Goal: Task Accomplishment & Management: Manage account settings

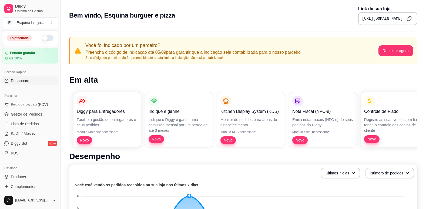
scroll to position [1, 0]
click at [11, 21] on span "E" at bounding box center [9, 22] width 5 height 5
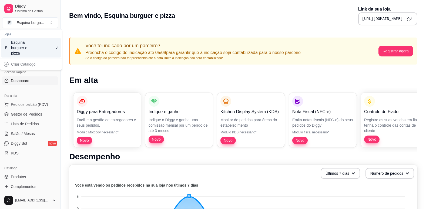
click at [35, 63] on div "Criar Catálogo" at bounding box center [30, 64] width 59 height 9
click at [24, 178] on span "Produtos" at bounding box center [18, 176] width 15 height 5
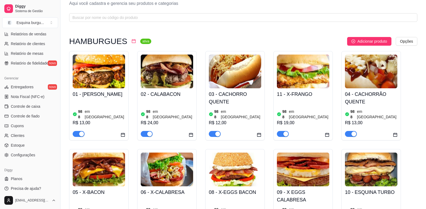
scroll to position [180, 0]
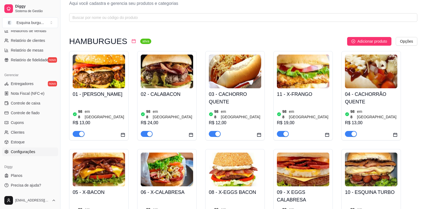
click at [25, 155] on link "Configurações" at bounding box center [30, 152] width 56 height 9
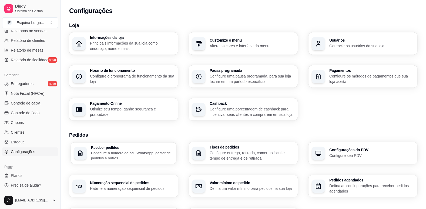
click at [139, 155] on p "Configure o número do seu WhatsApp, gestor de pedidos e outros" at bounding box center [132, 155] width 82 height 11
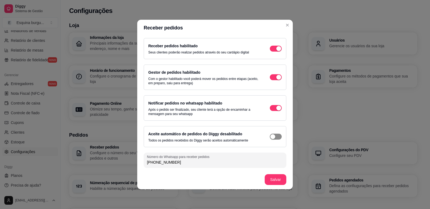
click at [276, 51] on div "button" at bounding box center [278, 48] width 5 height 5
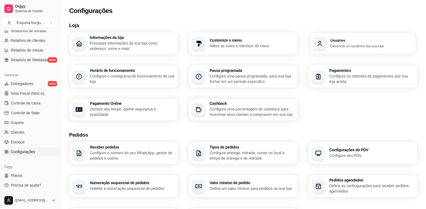
click at [330, 47] on p "Gerencie os usuários da sua loja" at bounding box center [371, 45] width 82 height 5
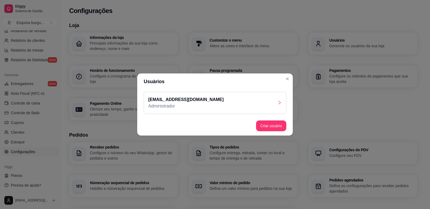
click at [265, 104] on div "[EMAIL_ADDRESS][DOMAIN_NAME] Administrador" at bounding box center [215, 103] width 143 height 22
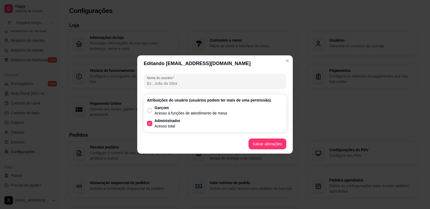
click at [153, 112] on label "Garçom Acesso à funções de atendimento de mesa" at bounding box center [187, 110] width 85 height 15
click at [150, 112] on input "Garçom Acesso à funções de atendimento de mesa" at bounding box center [149, 114] width 4 height 4
checkbox input "true"
click at [267, 143] on button "Salvar alterações" at bounding box center [267, 144] width 37 height 11
click at [194, 84] on input "Nome do usurário" at bounding box center [215, 83] width 136 height 5
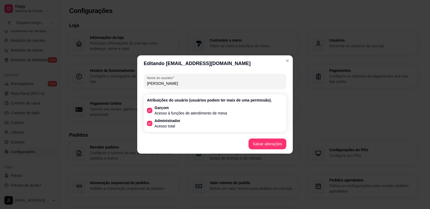
click at [165, 85] on input "[PERSON_NAME]" at bounding box center [215, 83] width 136 height 5
click at [149, 83] on input "[PERSON_NAME]" at bounding box center [215, 83] width 136 height 5
type input "[PERSON_NAME]"
click at [267, 146] on button "Salvar alterações" at bounding box center [267, 144] width 37 height 11
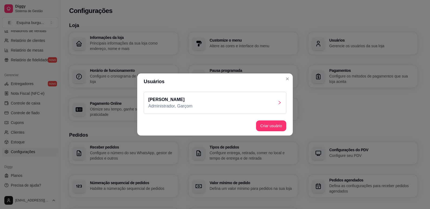
click at [245, 103] on div "[PERSON_NAME] Administrador, Garçom" at bounding box center [215, 103] width 143 height 22
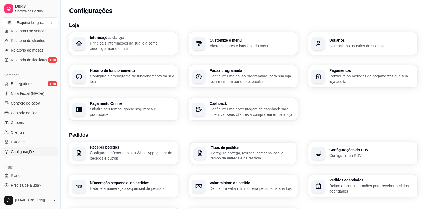
click at [260, 155] on p "Configure entrega, retirada, comer no local e tempo de entrega e de retirada" at bounding box center [252, 155] width 82 height 11
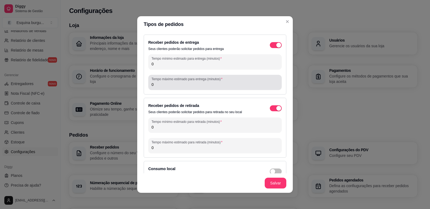
scroll to position [0, 0]
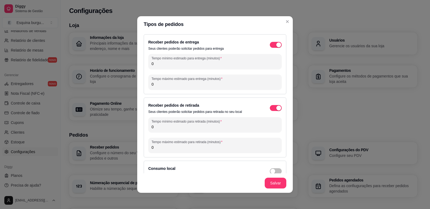
click at [200, 66] on input "0" at bounding box center [215, 63] width 127 height 5
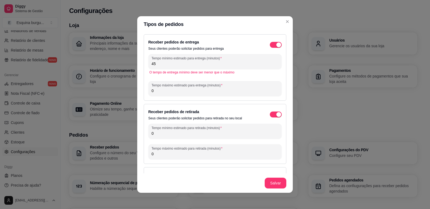
type input "4"
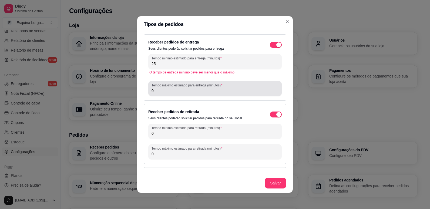
type input "25"
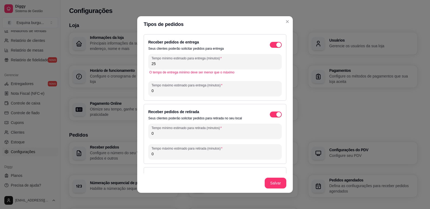
click at [199, 90] on input "0" at bounding box center [215, 90] width 127 height 5
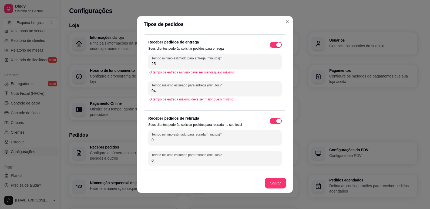
type input "0"
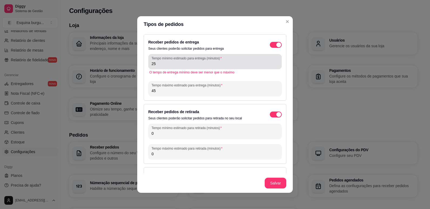
type input "45"
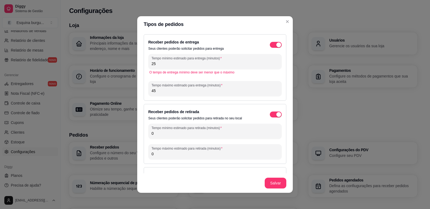
click at [196, 63] on input "25" at bounding box center [215, 63] width 127 height 5
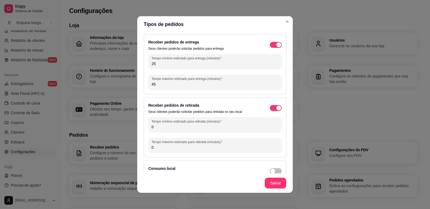
type input "25"
click at [193, 85] on input "45" at bounding box center [215, 84] width 127 height 5
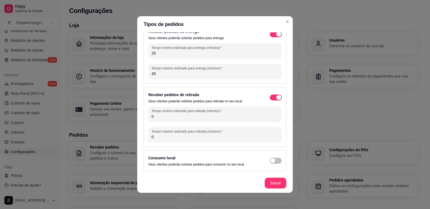
scroll to position [11, 0]
click at [202, 117] on input "0" at bounding box center [215, 116] width 127 height 5
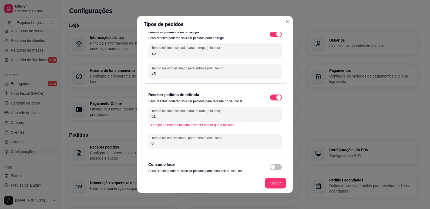
type input "0"
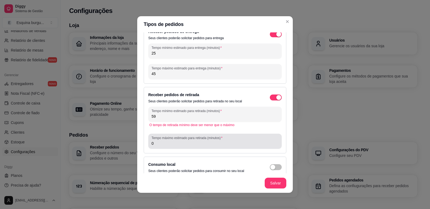
type input "59"
click at [186, 147] on div "Tempo máximo estimado para retirada (minutos) 0" at bounding box center [214, 141] width 133 height 15
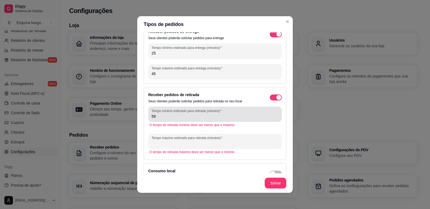
click at [192, 120] on div "Tempo mínimo estimado para retirada (minutos) 59" at bounding box center [214, 114] width 133 height 15
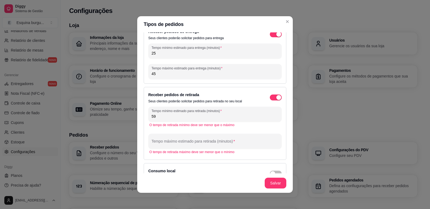
type input "5"
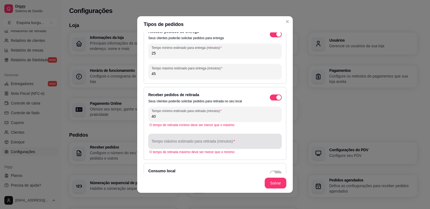
type input "40"
click at [183, 145] on input "Tempo máximo estimado para retirada (minutos)" at bounding box center [215, 143] width 127 height 5
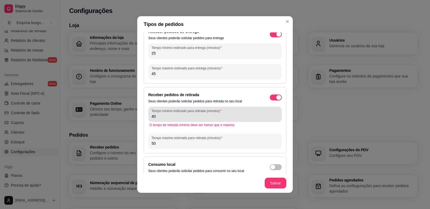
type input "50"
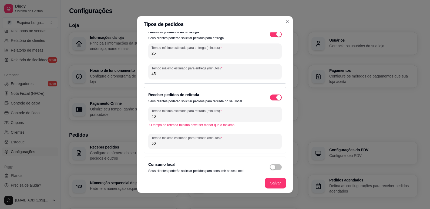
click at [192, 115] on input "40" at bounding box center [215, 116] width 127 height 5
type input "4"
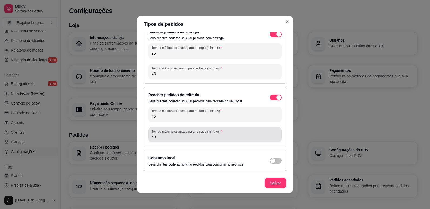
type input "45"
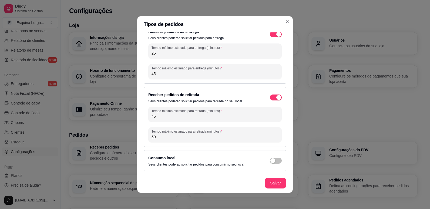
click at [199, 138] on input "50" at bounding box center [215, 136] width 127 height 5
click at [271, 157] on div "Consumo local Seus clientes poderão solicitar pedidos para consumir no seu local" at bounding box center [214, 161] width 133 height 12
click at [272, 164] on div "Consumo local Seus clientes poderão solicitar pedidos para consumir no seu local" at bounding box center [214, 161] width 133 height 12
click at [270, 37] on button "button" at bounding box center [276, 34] width 12 height 6
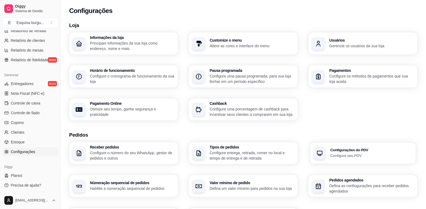
click at [359, 154] on p "Configure seu PDV" at bounding box center [371, 155] width 82 height 5
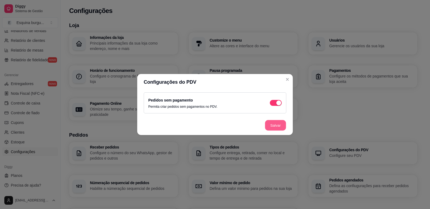
click at [275, 126] on button "Salvar" at bounding box center [275, 125] width 21 height 11
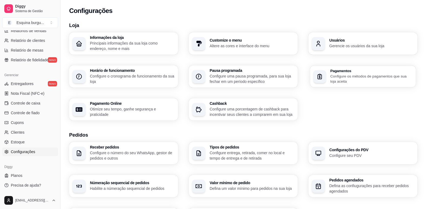
click at [332, 87] on div "Pagamentos Configure os métodos de pagamentos que sua loja aceita" at bounding box center [363, 77] width 106 height 22
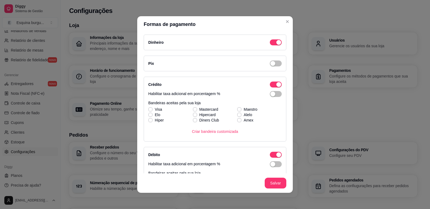
click at [269, 66] on div "Pix" at bounding box center [214, 63] width 133 height 6
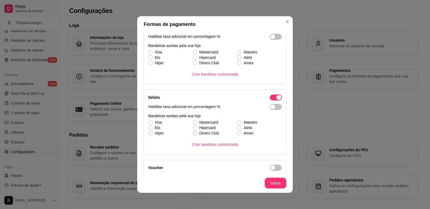
scroll to position [83, 0]
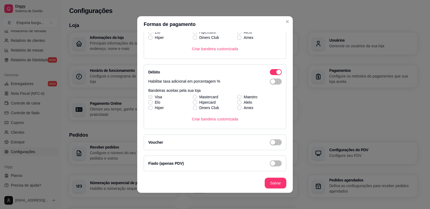
click at [149, 94] on label "Visa" at bounding box center [155, 97] width 18 height 10
click at [149, 98] on input "Visa" at bounding box center [150, 100] width 4 height 4
checkbox input "true"
click at [193, 96] on icon at bounding box center [194, 97] width 3 height 2
click at [193, 98] on input "Mastercard" at bounding box center [195, 100] width 4 height 4
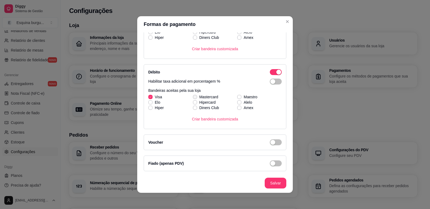
checkbox input "true"
click at [149, 104] on label "Hiper" at bounding box center [156, 108] width 20 height 10
click at [149, 109] on input "Hiper" at bounding box center [150, 111] width 4 height 4
click at [151, 108] on label "Hiper" at bounding box center [156, 108] width 20 height 10
click at [151, 109] on input "Hiper" at bounding box center [150, 111] width 4 height 4
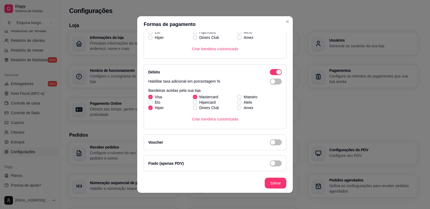
checkbox input "false"
click at [150, 101] on span at bounding box center [150, 102] width 4 height 4
click at [150, 103] on input "Elo" at bounding box center [150, 105] width 4 height 4
checkbox input "true"
click at [238, 97] on icon at bounding box center [239, 97] width 3 height 2
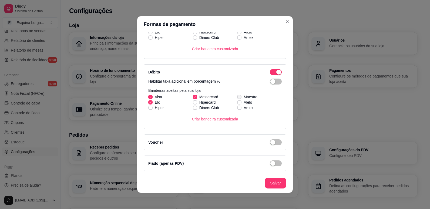
click at [237, 98] on input "Maestro" at bounding box center [239, 100] width 4 height 4
checkbox input "true"
click at [237, 102] on span at bounding box center [239, 102] width 4 height 4
click at [237, 103] on input "Alelo" at bounding box center [239, 105] width 4 height 4
checkbox input "true"
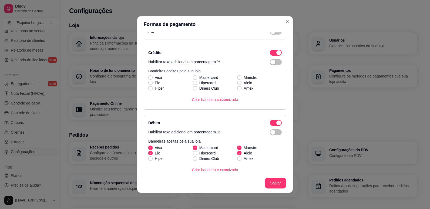
scroll to position [31, 0]
click at [149, 76] on span at bounding box center [150, 78] width 4 height 4
click at [149, 79] on input "Visa" at bounding box center [150, 81] width 4 height 4
checkbox input "true"
click at [191, 76] on label "Mastercard" at bounding box center [206, 78] width 30 height 10
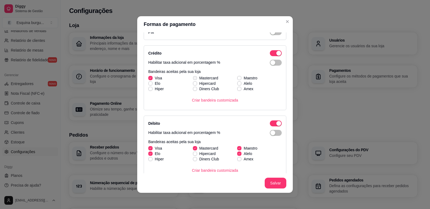
click at [193, 79] on input "Mastercard" at bounding box center [195, 81] width 4 height 4
checkbox input "true"
click at [237, 76] on span at bounding box center [239, 78] width 4 height 4
click at [237, 79] on input "Maestro" at bounding box center [239, 81] width 4 height 4
checkbox input "true"
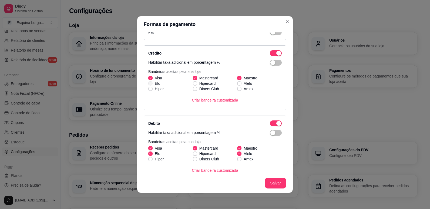
click at [150, 83] on icon at bounding box center [150, 83] width 3 height 2
click at [150, 85] on input "Elo" at bounding box center [150, 87] width 4 height 4
checkbox input "true"
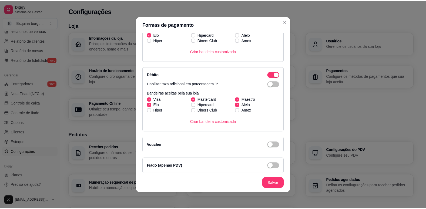
scroll to position [83, 0]
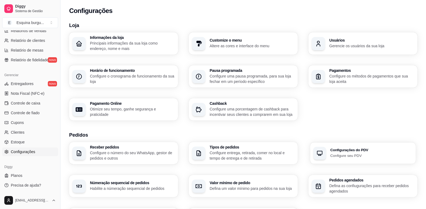
click at [359, 155] on p "Configure seu PDV" at bounding box center [371, 155] width 82 height 5
click at [262, 40] on h3 "Customize o menu" at bounding box center [252, 41] width 82 height 4
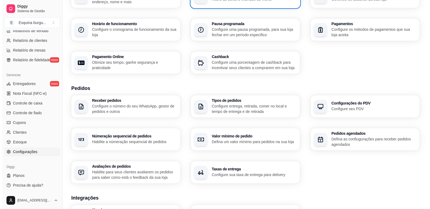
scroll to position [47, 0]
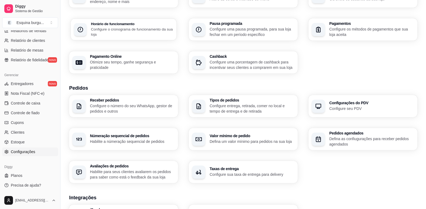
click at [119, 24] on h3 "Horário de funcionamento" at bounding box center [132, 24] width 82 height 4
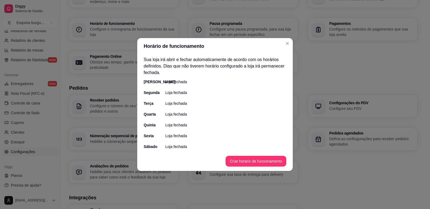
click at [172, 82] on p "Loja fechada" at bounding box center [176, 81] width 22 height 5
click at [246, 162] on button "Criar horário de funcionamento" at bounding box center [256, 161] width 61 height 11
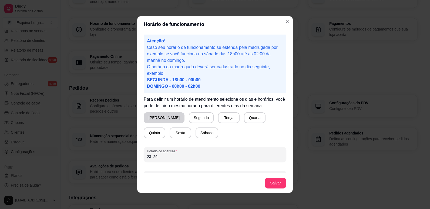
click at [185, 119] on div "Domingo Segunda Terça Quarta Quinta Sexta Sábado" at bounding box center [215, 125] width 143 height 26
click at [189, 119] on button "Segunda" at bounding box center [201, 118] width 24 height 11
click at [156, 119] on button "[PERSON_NAME]" at bounding box center [164, 118] width 40 height 11
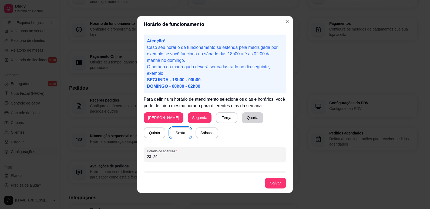
click at [242, 116] on button "Quarta" at bounding box center [253, 117] width 22 height 11
click at [165, 128] on button "Quinta" at bounding box center [154, 133] width 21 height 11
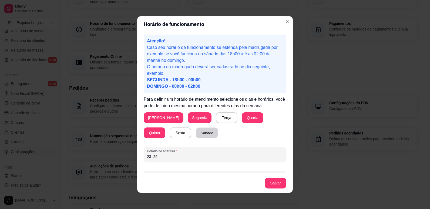
click at [196, 131] on button "Sábado" at bounding box center [207, 133] width 22 height 11
click at [170, 131] on button "Sexta" at bounding box center [180, 133] width 21 height 11
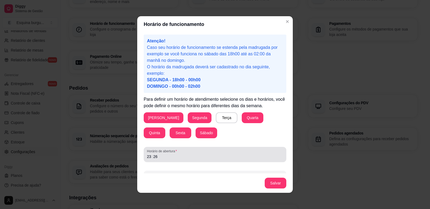
scroll to position [15, 0]
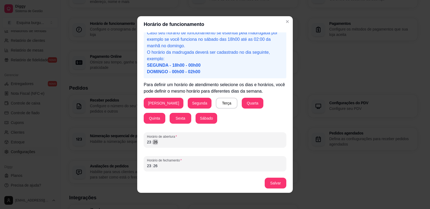
click at [167, 141] on div "23 : 26" at bounding box center [215, 142] width 136 height 6
click at [166, 167] on div "23 : 26" at bounding box center [215, 166] width 136 height 6
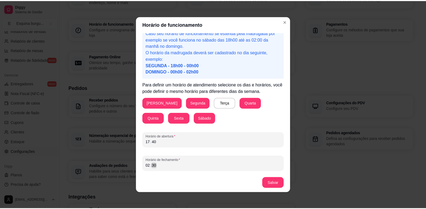
scroll to position [1, 0]
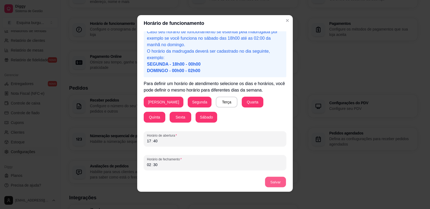
click at [265, 181] on button "Salvar" at bounding box center [275, 182] width 21 height 11
click at [166, 144] on div "Horário de abertura 17 : 40" at bounding box center [215, 138] width 143 height 15
click at [162, 165] on div "02 : 30" at bounding box center [215, 165] width 136 height 6
click at [276, 186] on button "Salvar" at bounding box center [275, 182] width 21 height 11
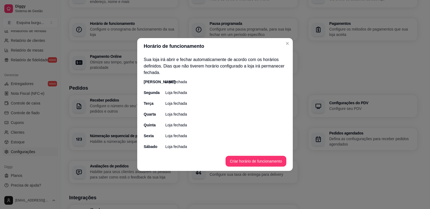
click at [178, 125] on p "Loja fechada" at bounding box center [176, 124] width 22 height 5
drag, startPoint x: 178, startPoint y: 125, endPoint x: 206, endPoint y: 129, distance: 28.2
click at [206, 129] on div "[PERSON_NAME] fechada Segunda Loja fechada Terça Loja fechada Quarta Loja fecha…" at bounding box center [215, 114] width 143 height 70
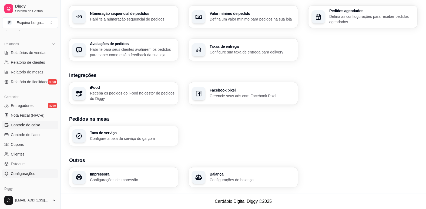
scroll to position [158, 0]
click at [36, 125] on span "Controle de caixa" at bounding box center [25, 124] width 29 height 5
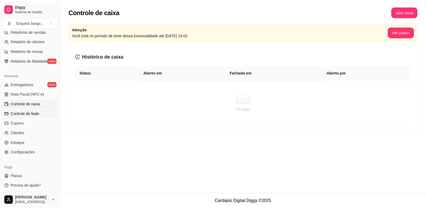
scroll to position [180, 0]
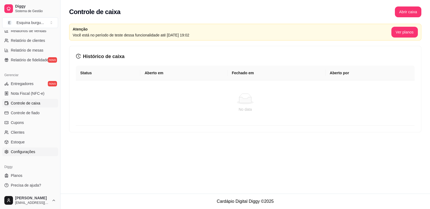
click at [20, 155] on link "Configurações" at bounding box center [30, 152] width 56 height 9
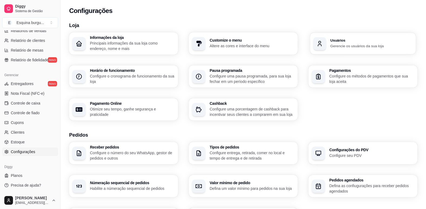
click at [350, 44] on p "Gerencie os usuários da sua loja" at bounding box center [371, 45] width 82 height 5
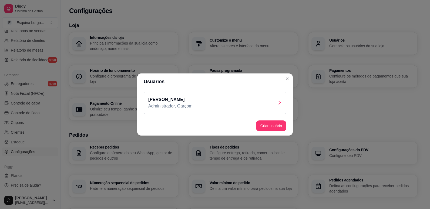
click at [222, 98] on div "[PERSON_NAME] Administrador, Garçom" at bounding box center [215, 103] width 143 height 22
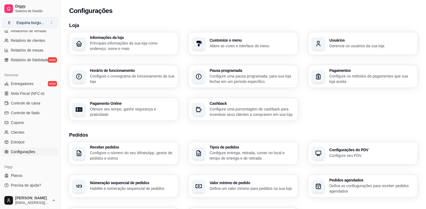
click at [49, 26] on button "E Esquina burgu ..." at bounding box center [30, 22] width 56 height 11
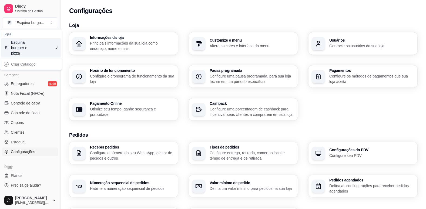
click at [151, 22] on h3 "Loja" at bounding box center [243, 26] width 348 height 8
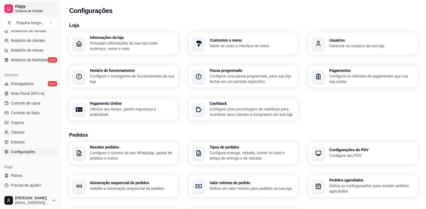
click at [24, 11] on span "Sistema de Gestão" at bounding box center [35, 11] width 41 height 4
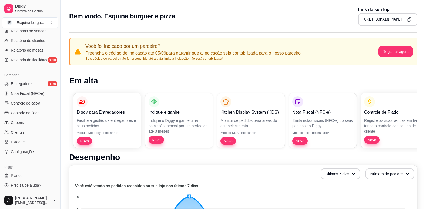
click at [411, 18] on icon "Copy to clipboard" at bounding box center [409, 19] width 3 height 3
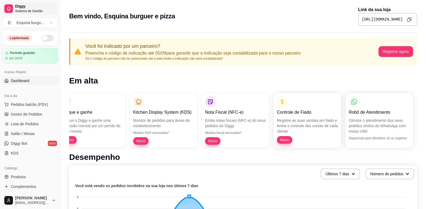
click at [18, 3] on link "Diggy Sistema de Gestão" at bounding box center [30, 8] width 56 height 13
click at [18, 5] on span "Diggy" at bounding box center [35, 6] width 41 height 5
click at [33, 104] on span "Pedidos balcão (PDV)" at bounding box center [29, 104] width 37 height 5
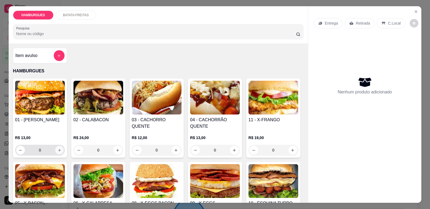
click at [58, 152] on icon "increase-product-quantity" at bounding box center [60, 150] width 4 height 4
type input "1"
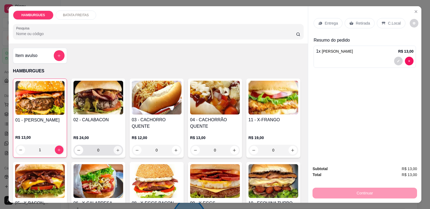
click at [116, 150] on icon "increase-product-quantity" at bounding box center [118, 150] width 4 height 4
type input "1"
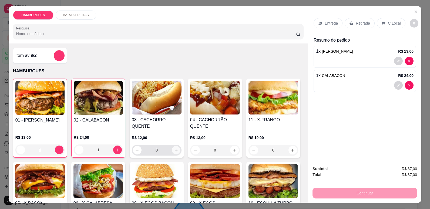
click at [174, 149] on icon "increase-product-quantity" at bounding box center [176, 150] width 4 height 4
type input "1"
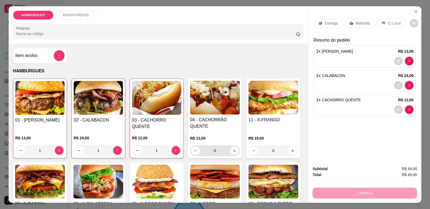
click at [234, 151] on icon "increase-product-quantity" at bounding box center [235, 151] width 4 height 4
type input "1"
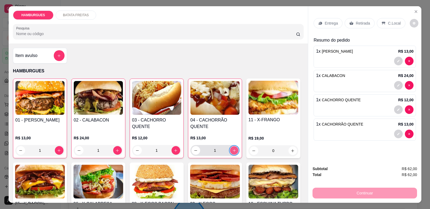
type input "2"
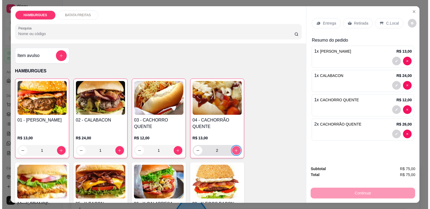
scroll to position [0, 83]
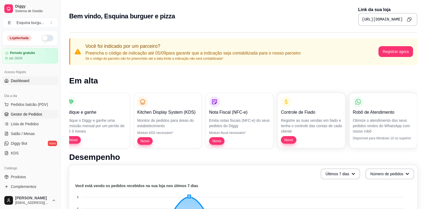
click at [38, 115] on span "Gestor de Pedidos" at bounding box center [26, 114] width 31 height 5
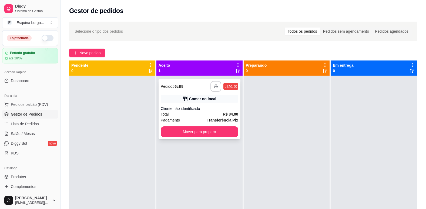
click at [209, 101] on div "Comer no local" at bounding box center [202, 98] width 27 height 5
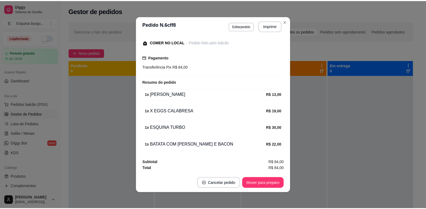
scroll to position [56, 0]
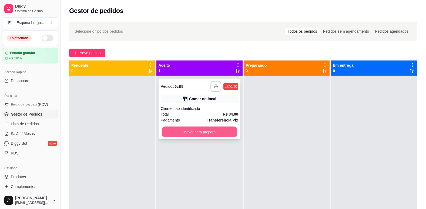
click at [209, 130] on button "Mover para preparo" at bounding box center [199, 132] width 75 height 11
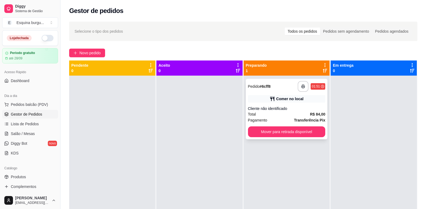
click at [300, 98] on div "Comer no local" at bounding box center [289, 98] width 27 height 5
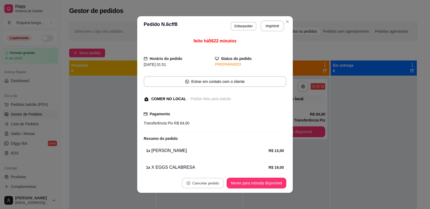
click at [200, 185] on button "Cancelar pedido" at bounding box center [203, 183] width 42 height 11
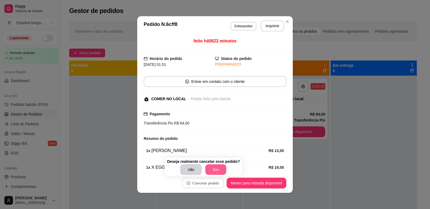
click at [217, 170] on button "Sim" at bounding box center [216, 170] width 21 height 11
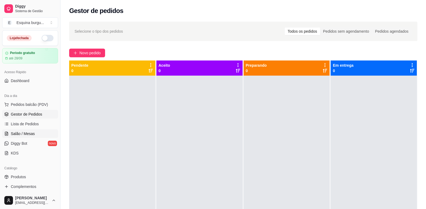
click at [26, 134] on span "Salão / Mesas" at bounding box center [23, 133] width 24 height 5
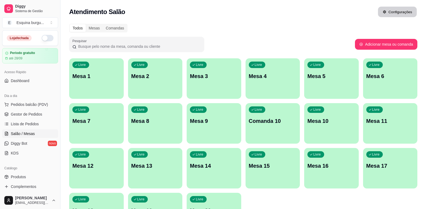
click at [403, 14] on button "Configurações" at bounding box center [397, 12] width 39 height 11
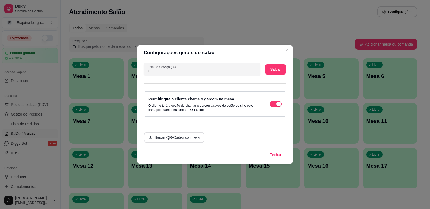
click at [189, 139] on button "Baixar QR-Codes da mesa" at bounding box center [174, 137] width 61 height 11
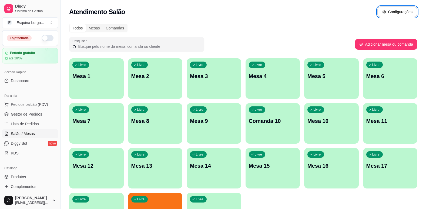
scroll to position [46, 0]
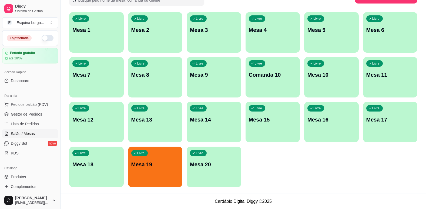
click at [33, 134] on span "Salão / Mesas" at bounding box center [23, 133] width 24 height 5
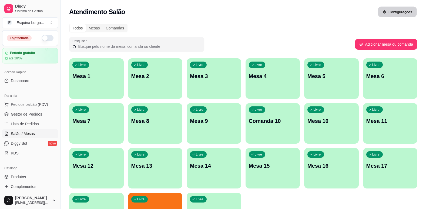
click at [405, 14] on button "Configurações" at bounding box center [397, 12] width 39 height 11
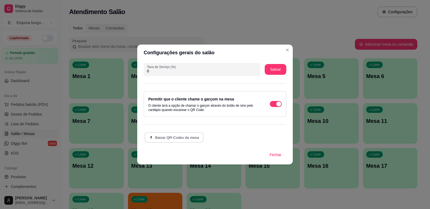
click at [188, 139] on button "Baixar QR-Codes da mesa" at bounding box center [174, 137] width 59 height 11
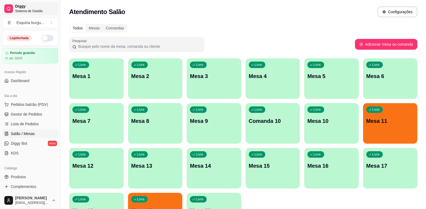
click at [30, 6] on span "Diggy" at bounding box center [35, 6] width 41 height 5
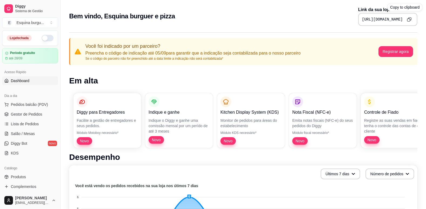
click at [408, 20] on icon "Copy to clipboard" at bounding box center [409, 19] width 5 height 5
click at [411, 19] on icon "Copy to clipboard" at bounding box center [409, 19] width 3 height 3
click at [31, 22] on div "Esquina burgu ..." at bounding box center [30, 22] width 28 height 5
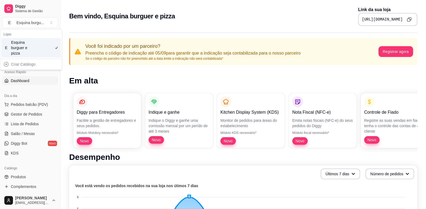
click at [32, 45] on div "Esquina burguer e pizza" at bounding box center [23, 48] width 24 height 16
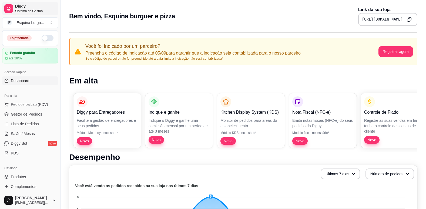
click at [32, 8] on span "Diggy" at bounding box center [35, 6] width 41 height 5
click at [9, 7] on icon at bounding box center [8, 8] width 3 height 3
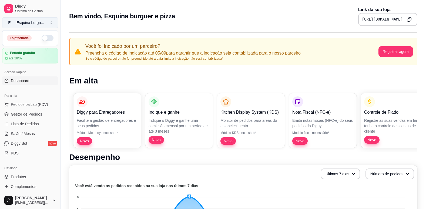
click at [32, 21] on div "Esquina burgu ..." at bounding box center [30, 22] width 28 height 5
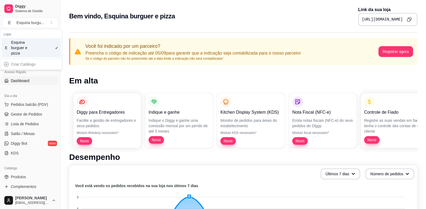
click at [28, 44] on div "Esquina burguer e pizza" at bounding box center [23, 48] width 24 height 16
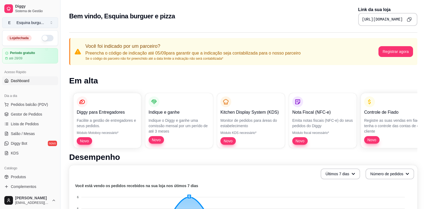
click at [50, 25] on button "E Esquina burgu ..." at bounding box center [30, 22] width 56 height 11
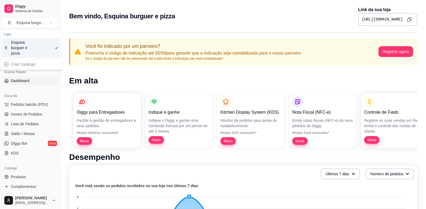
click at [29, 46] on div "Esquina burguer e pizza" at bounding box center [23, 48] width 24 height 16
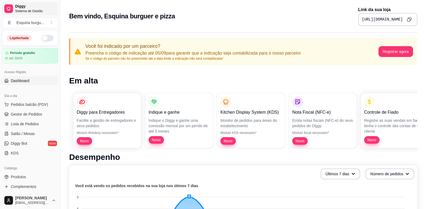
click at [25, 6] on span "Diggy" at bounding box center [35, 6] width 41 height 5
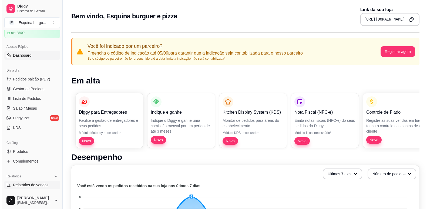
scroll to position [26, 0]
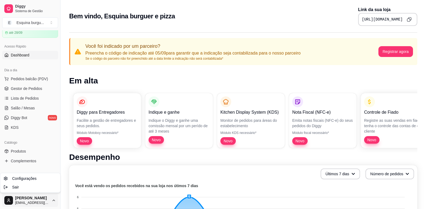
click at [24, 203] on html "Diggy Sistema de Gestão E Esquina burgu ... Loja fechada Período gratuito até 2…" at bounding box center [215, 104] width 430 height 209
click at [30, 178] on span "Configurações" at bounding box center [24, 178] width 24 height 5
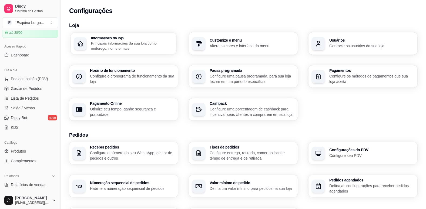
click at [136, 42] on p "Principais informações da sua loja como endereço, nome e mais" at bounding box center [132, 46] width 82 height 11
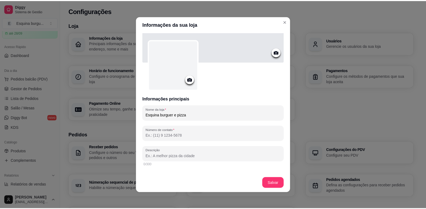
scroll to position [21, 0]
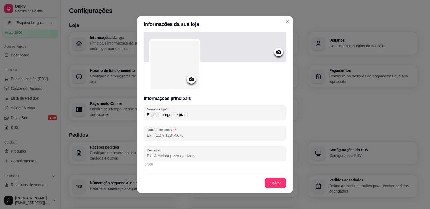
click at [185, 135] on input "Número de contato" at bounding box center [215, 135] width 136 height 5
type input "[PHONE_NUMBER]"
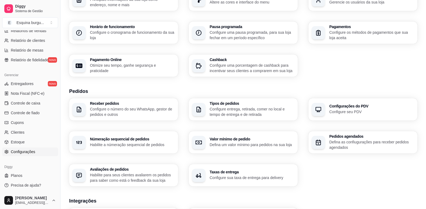
scroll to position [46, 0]
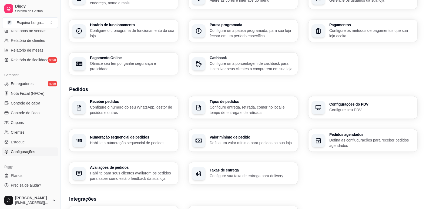
click at [22, 153] on span "Configurações" at bounding box center [23, 151] width 24 height 5
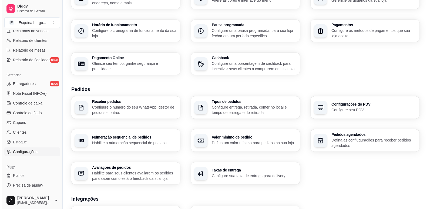
scroll to position [0, 0]
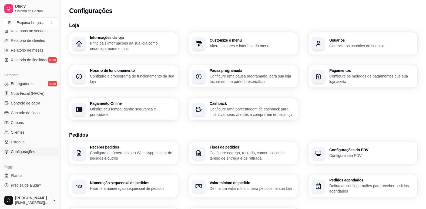
click at [132, 42] on p "Principais informações da sua loja como endereço, nome e mais" at bounding box center [132, 46] width 85 height 11
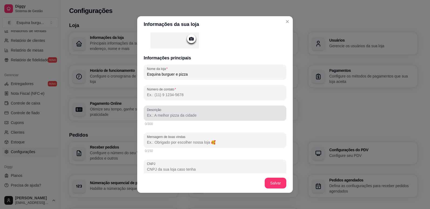
scroll to position [62, 0]
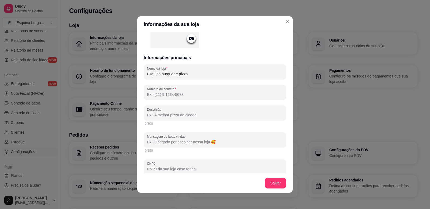
click at [189, 96] on input "Número de contato" at bounding box center [215, 94] width 136 height 5
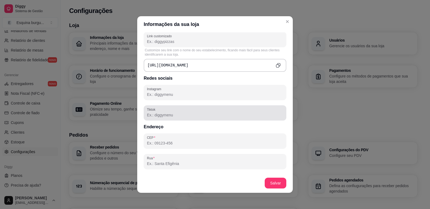
scroll to position [211, 0]
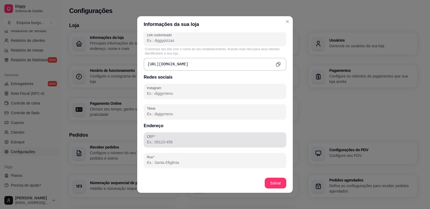
type input "[PHONE_NUMBER]"
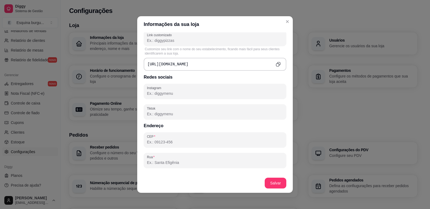
click at [176, 140] on input "CEP" at bounding box center [215, 141] width 136 height 5
type input "68721-000"
type input "[GEOGRAPHIC_DATA]"
type input "PA"
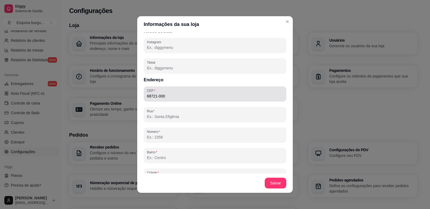
scroll to position [257, 0]
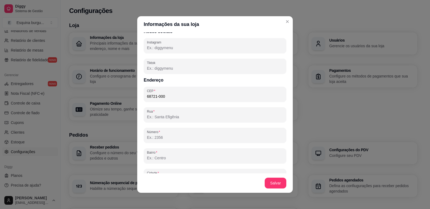
click at [183, 157] on input "Bairro" at bounding box center [215, 157] width 136 height 5
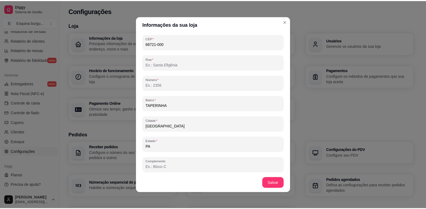
scroll to position [311, 0]
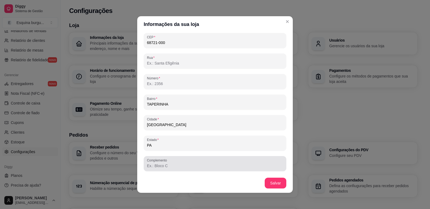
type input "TAPERINHA"
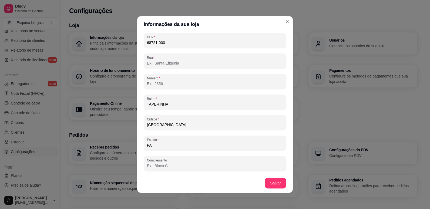
click at [180, 165] on input "Complemento" at bounding box center [215, 165] width 136 height 5
type input "ESQUINA DA [GEOGRAPHIC_DATA][PERSON_NAME]"
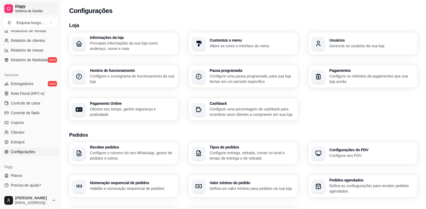
click at [26, 11] on span "Sistema de Gestão" at bounding box center [35, 11] width 41 height 4
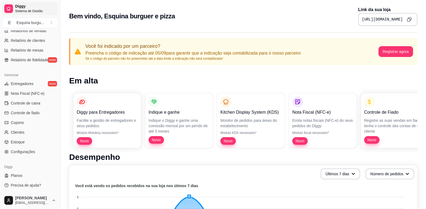
click at [26, 11] on span "Sistema de Gestão" at bounding box center [35, 11] width 41 height 4
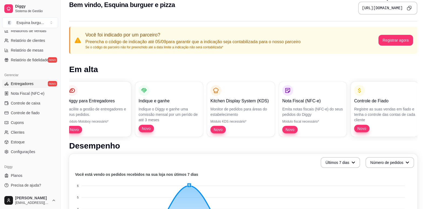
scroll to position [155, 0]
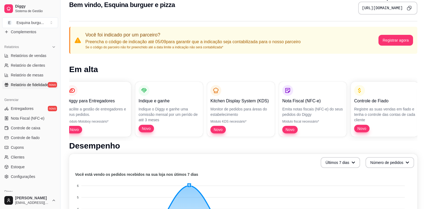
click at [36, 88] on link "Relatório de fidelidade novo" at bounding box center [30, 85] width 56 height 9
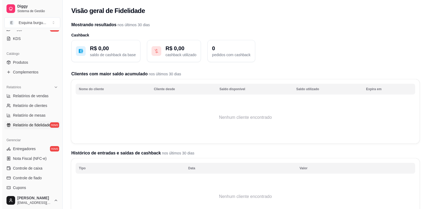
scroll to position [114, 0]
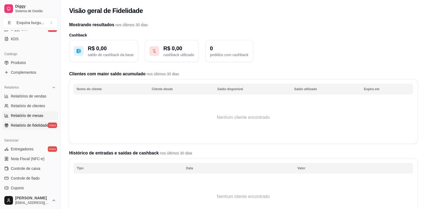
click at [33, 118] on span "Relatório de mesas" at bounding box center [27, 115] width 33 height 5
select select "TOTAL_OF_ORDERS"
select select "7"
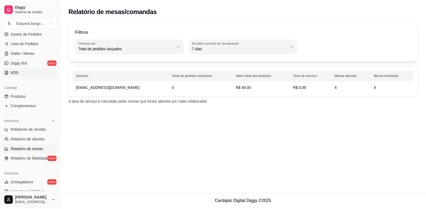
scroll to position [82, 0]
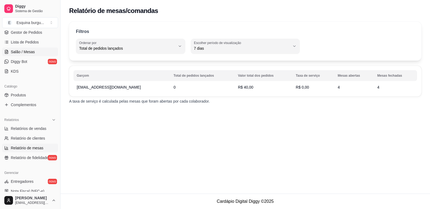
click at [28, 49] on span "Salão / Mesas" at bounding box center [23, 51] width 24 height 5
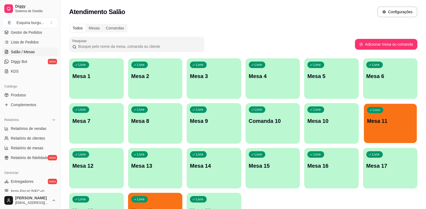
click at [401, 111] on div "Livre Mesa 11" at bounding box center [390, 120] width 53 height 33
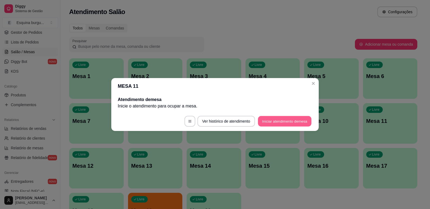
click at [283, 122] on button "Iniciar atendimento de mesa" at bounding box center [284, 121] width 53 height 11
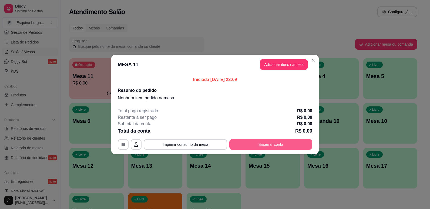
click at [250, 146] on button "Encerrar conta" at bounding box center [270, 144] width 83 height 11
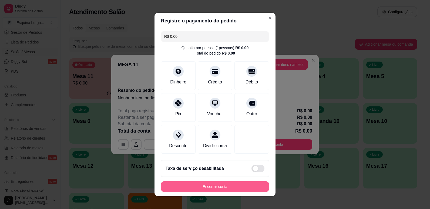
click at [219, 191] on button "Encerrar conta" at bounding box center [215, 186] width 108 height 11
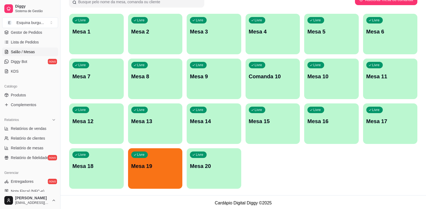
scroll to position [46, 0]
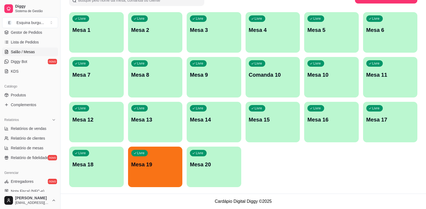
click at [148, 166] on p "Mesa 19" at bounding box center [155, 165] width 48 height 8
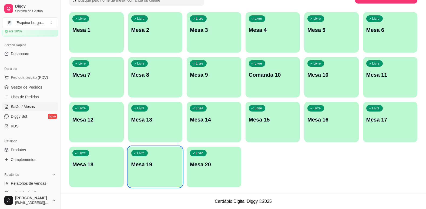
scroll to position [0, 0]
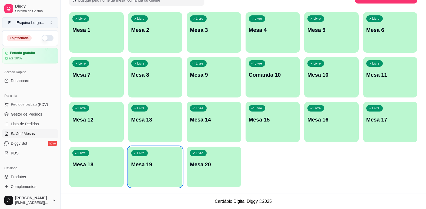
click at [49, 20] on button "E Esquina burgu ..." at bounding box center [30, 22] width 56 height 11
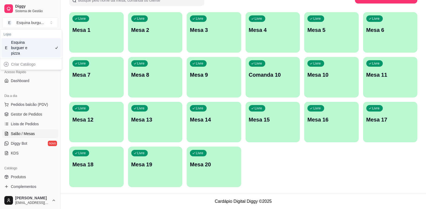
click at [38, 53] on div "E Esquina burguer e pizza" at bounding box center [30, 47] width 59 height 19
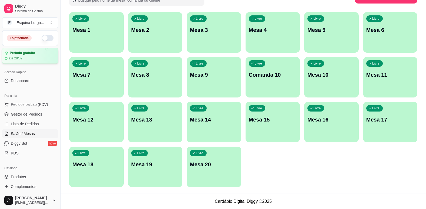
click at [36, 61] on div "Período gratuito até 28/09" at bounding box center [30, 56] width 56 height 16
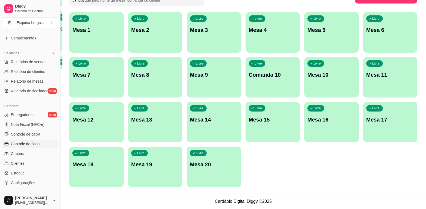
scroll to position [162, 0]
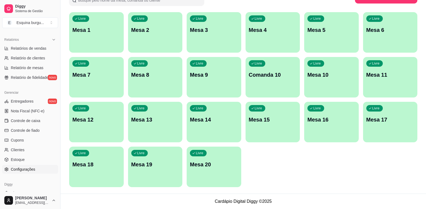
click at [32, 171] on span "Configurações" at bounding box center [23, 169] width 24 height 5
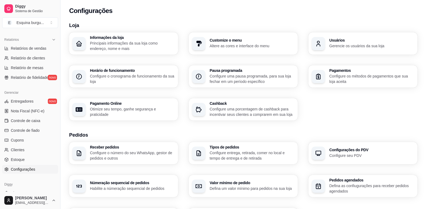
click at [384, 47] on p "Gerencie os usuários da sua loja" at bounding box center [371, 45] width 85 height 5
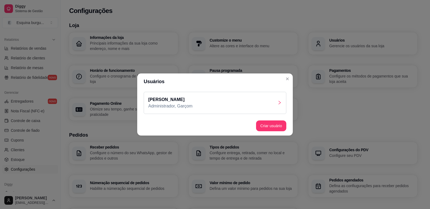
click at [273, 108] on div "[PERSON_NAME] Administrador, Garçom" at bounding box center [215, 103] width 143 height 22
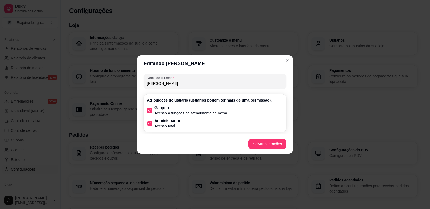
click at [165, 121] on p "Administrador" at bounding box center [168, 120] width 26 height 5
click at [150, 125] on input "Administrador Acesso total" at bounding box center [149, 127] width 4 height 4
click at [169, 123] on p "Acesso total" at bounding box center [168, 125] width 26 height 5
click at [150, 125] on input "Administrador Acesso total" at bounding box center [149, 127] width 4 height 4
checkbox input "true"
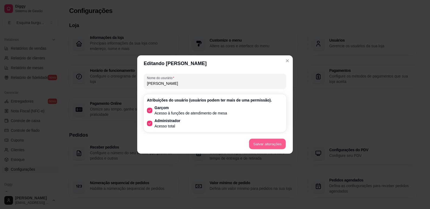
click at [269, 146] on button "Salvar alterações" at bounding box center [267, 144] width 37 height 11
click at [187, 86] on input "[PERSON_NAME]" at bounding box center [215, 83] width 136 height 5
click at [277, 143] on button "Salvar alterações" at bounding box center [267, 144] width 37 height 11
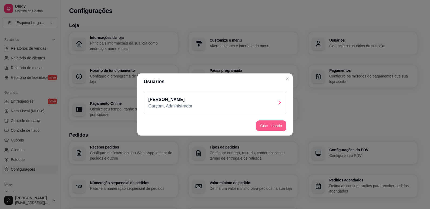
click at [280, 126] on button "Criar usuário" at bounding box center [271, 125] width 30 height 11
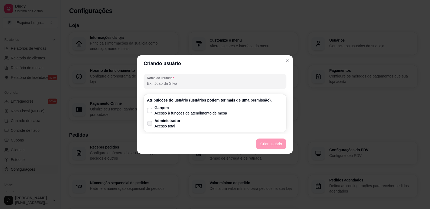
click at [151, 125] on icon at bounding box center [150, 123] width 4 height 3
click at [150, 125] on input "Administrador Acesso total" at bounding box center [149, 127] width 4 height 4
checkbox input "true"
click at [270, 147] on button "Criar usuário" at bounding box center [271, 144] width 30 height 11
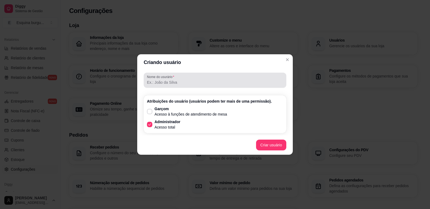
click at [188, 84] on input "Nome do usurário" at bounding box center [215, 82] width 136 height 5
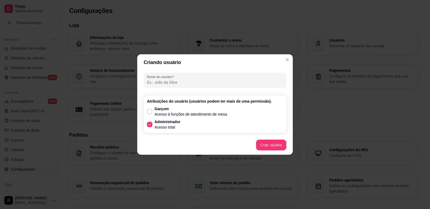
type input "G"
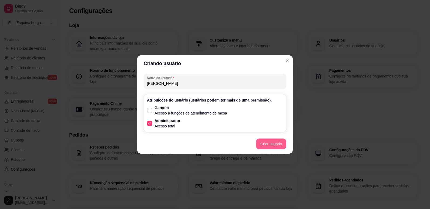
type input "[PERSON_NAME]"
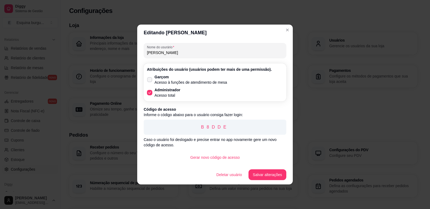
click at [153, 81] on label "Garçom Acesso à funções de atendimento de mesa" at bounding box center [187, 79] width 85 height 15
click at [150, 81] on input "Garçom Acesso à funções de atendimento de mesa" at bounding box center [149, 83] width 4 height 4
checkbox input "true"
click at [275, 175] on button "Salvar alterações" at bounding box center [268, 174] width 38 height 11
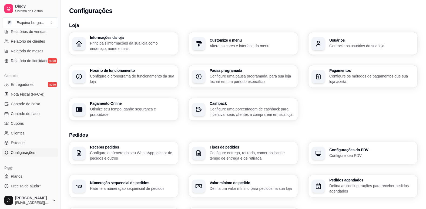
scroll to position [180, 0]
click at [34, 154] on span "Configurações" at bounding box center [23, 151] width 24 height 5
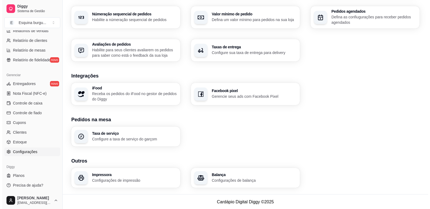
scroll to position [169, 0]
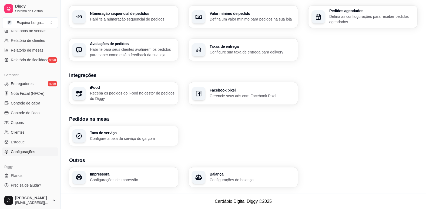
click at [124, 181] on p "Configurações de impressão" at bounding box center [132, 179] width 85 height 5
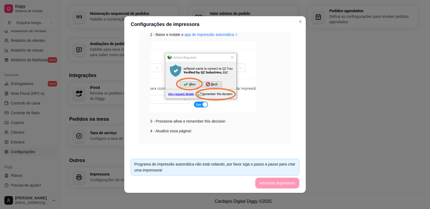
scroll to position [97, 0]
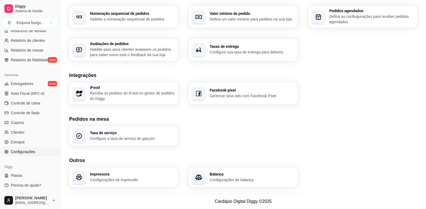
click at [144, 177] on div "Impressora Configurações de impressão" at bounding box center [132, 177] width 85 height 10
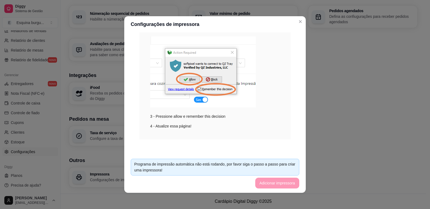
scroll to position [1, 0]
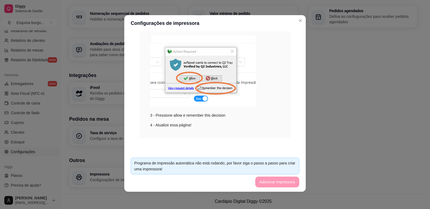
click at [276, 182] on footer "Programa de impressão automática não está rodando, por favor siga o passo a pas…" at bounding box center [215, 172] width 182 height 38
click at [279, 180] on footer "Programa de impressão automática não está rodando, por favor siga o passo a pas…" at bounding box center [215, 172] width 182 height 38
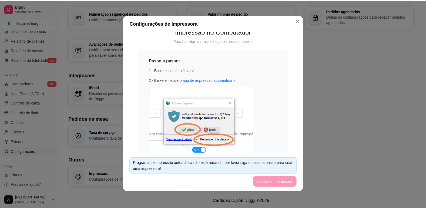
scroll to position [97, 0]
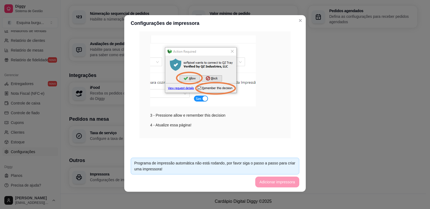
click at [286, 182] on footer "Programa de impressão automática não está rodando, por favor siga o passo a pas…" at bounding box center [215, 172] width 182 height 38
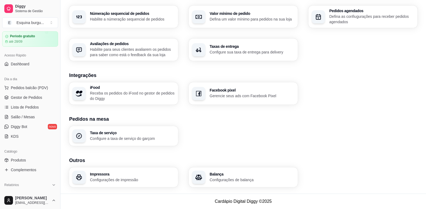
scroll to position [0, 0]
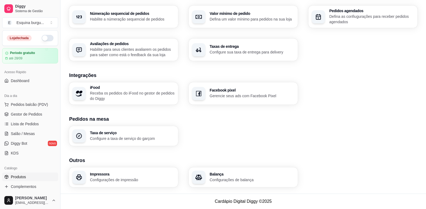
click at [30, 180] on link "Produtos" at bounding box center [30, 177] width 56 height 9
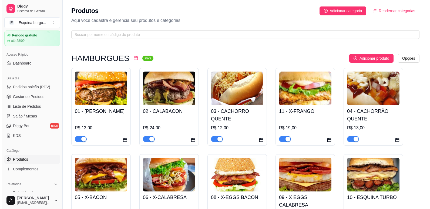
scroll to position [27, 0]
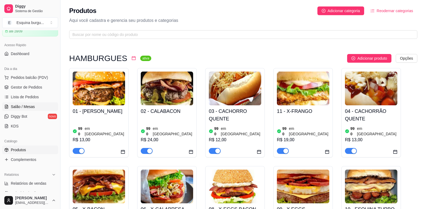
click at [23, 110] on link "Salão / Mesas" at bounding box center [30, 106] width 56 height 9
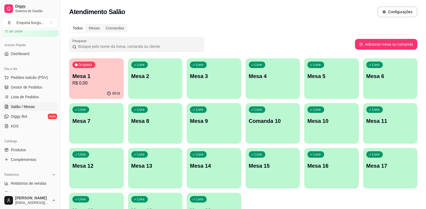
click at [93, 79] on p "Mesa 1" at bounding box center [96, 76] width 48 height 8
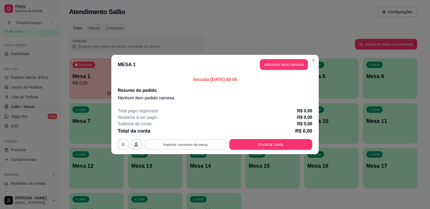
click at [199, 147] on button "Imprimir consumo da mesa" at bounding box center [185, 144] width 81 height 11
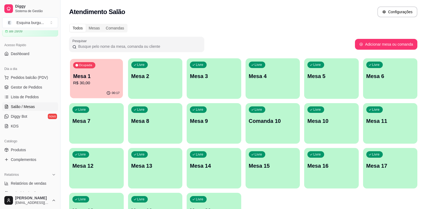
click at [98, 86] on div "Ocupada Mesa 1 R$ 30,00" at bounding box center [96, 73] width 53 height 29
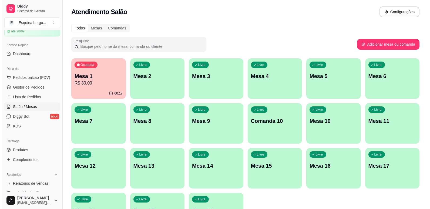
scroll to position [46, 0]
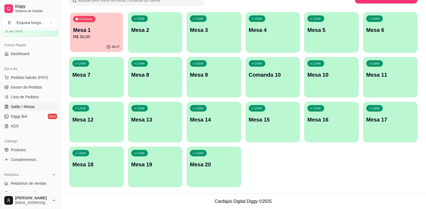
click at [106, 44] on div "00:17" at bounding box center [96, 47] width 53 height 10
click at [36, 78] on span "Pedidos balcão (PDV)" at bounding box center [29, 77] width 37 height 5
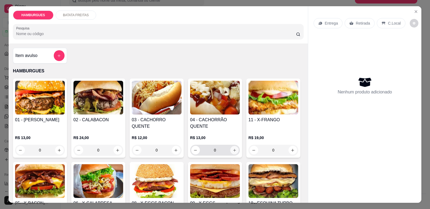
click at [230, 151] on button "increase-product-quantity" at bounding box center [234, 150] width 8 height 8
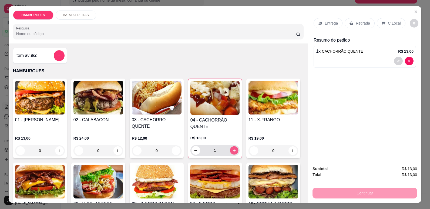
click at [230, 151] on button "increase-product-quantity" at bounding box center [234, 150] width 8 height 8
type input "2"
click at [392, 21] on p "C.Local" at bounding box center [394, 23] width 13 height 5
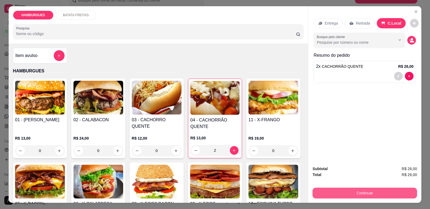
click at [368, 191] on button "Continuar" at bounding box center [365, 193] width 105 height 11
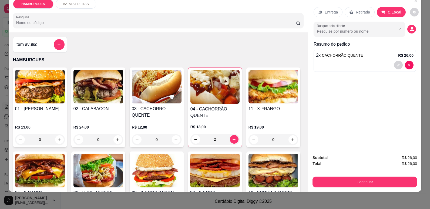
scroll to position [11, 0]
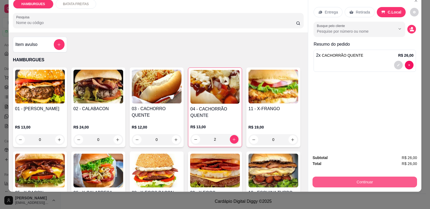
click at [358, 179] on button "Continuar" at bounding box center [365, 182] width 105 height 11
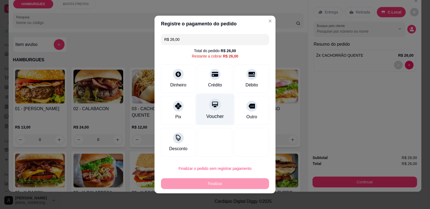
scroll to position [2, 0]
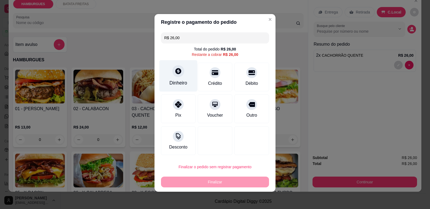
click at [177, 85] on div "Dinheiro" at bounding box center [178, 82] width 18 height 7
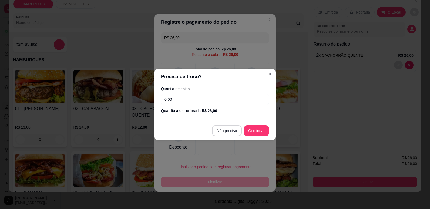
click at [212, 101] on input "0,00" at bounding box center [215, 99] width 108 height 11
type input "26,00"
type input "R$ 0,00"
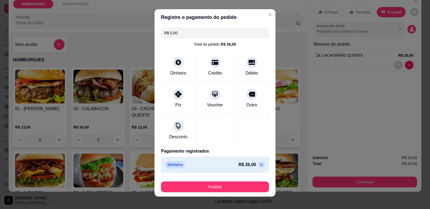
scroll to position [0, 0]
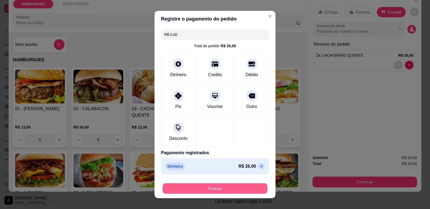
click at [225, 189] on button "Finalizar" at bounding box center [215, 188] width 105 height 11
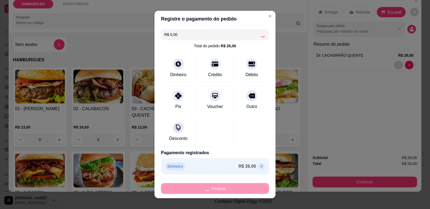
type input "0"
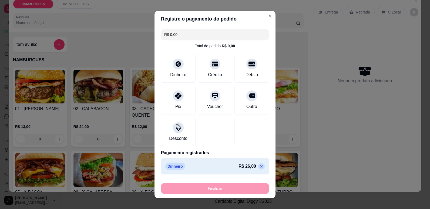
type input "-R$ 26,00"
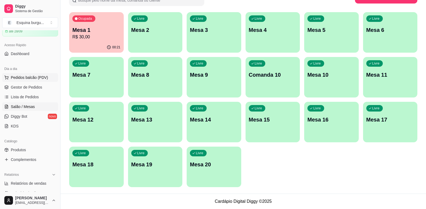
click at [29, 78] on span "Pedidos balcão (PDV)" at bounding box center [29, 77] width 37 height 5
click at [104, 31] on p "Mesa 1" at bounding box center [96, 29] width 46 height 7
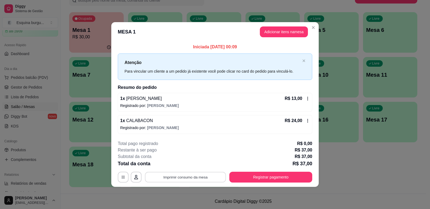
click at [205, 174] on button "Imprimir consumo da mesa" at bounding box center [185, 177] width 81 height 11
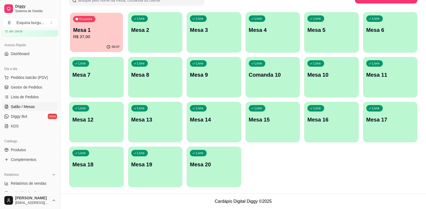
click at [85, 34] on p "R$ 37,00" at bounding box center [96, 37] width 46 height 6
click at [275, 63] on div "Livre Comanda 10" at bounding box center [272, 74] width 53 height 33
click at [93, 41] on div "Ocupada Mesa 1 R$ 37,00" at bounding box center [96, 27] width 53 height 29
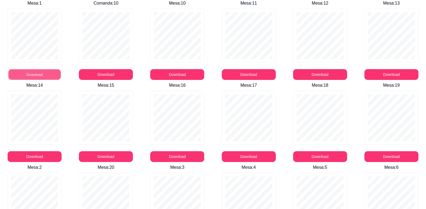
click at [52, 71] on button "Download" at bounding box center [34, 74] width 52 height 11
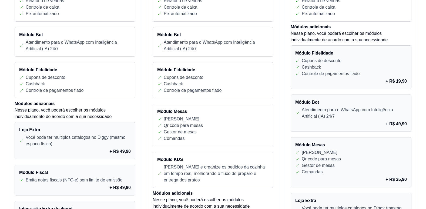
scroll to position [216, 0]
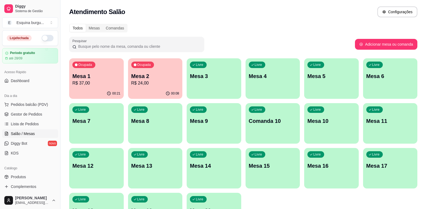
click at [166, 80] on p "R$ 24,00" at bounding box center [155, 83] width 48 height 6
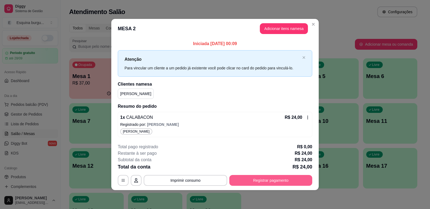
click at [271, 183] on button "Registrar pagamento" at bounding box center [270, 180] width 83 height 11
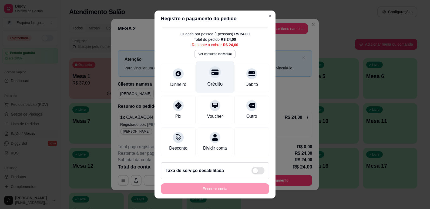
scroll to position [18, 0]
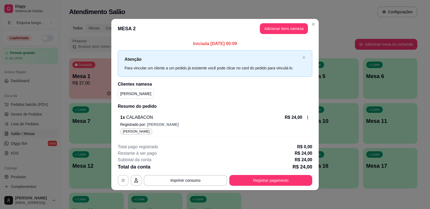
click at [121, 179] on icon "button" at bounding box center [123, 180] width 4 height 4
click at [266, 183] on button "Registrar pagamento" at bounding box center [271, 180] width 81 height 11
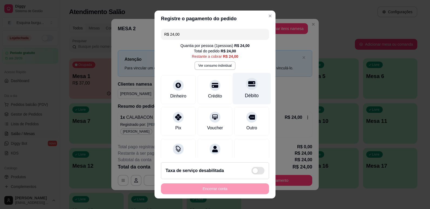
click at [245, 96] on div "Débito" at bounding box center [252, 95] width 14 height 7
type input "R$ 0,00"
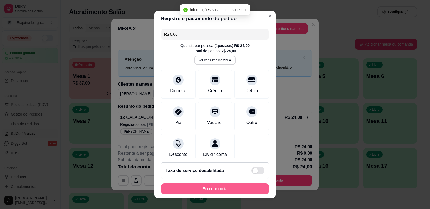
click at [248, 191] on button "Encerrar conta" at bounding box center [215, 188] width 108 height 11
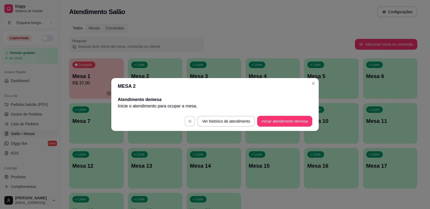
click at [193, 121] on button "button" at bounding box center [190, 121] width 11 height 11
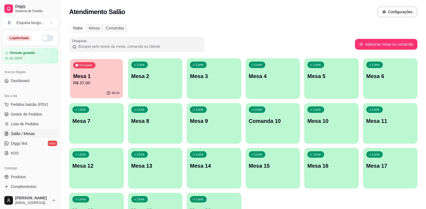
click at [85, 83] on p "R$ 37,00" at bounding box center [96, 83] width 46 height 6
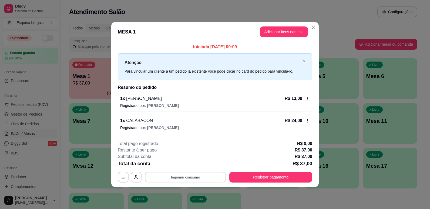
click at [193, 179] on button "Imprimir consumo" at bounding box center [185, 177] width 81 height 11
click at [191, 165] on button "Esquina burguer" at bounding box center [186, 164] width 39 height 9
click at [207, 175] on button "Imprimir consumo" at bounding box center [185, 177] width 83 height 11
click at [193, 165] on button "Esquina burguer" at bounding box center [187, 164] width 38 height 8
click at [200, 180] on button "Imprimir consumo" at bounding box center [185, 177] width 83 height 11
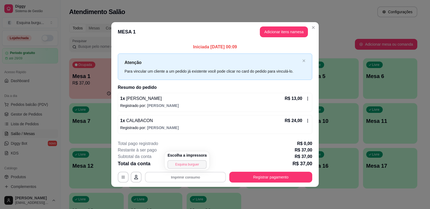
click at [189, 166] on button "Esquina burguer" at bounding box center [186, 164] width 39 height 9
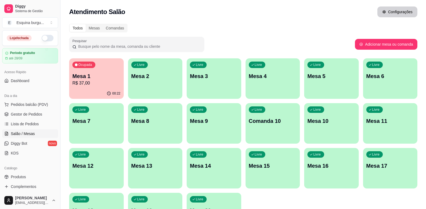
click at [400, 14] on button "Configurações" at bounding box center [397, 11] width 40 height 11
click at [35, 104] on span "Pedidos balcão (PDV)" at bounding box center [29, 104] width 37 height 5
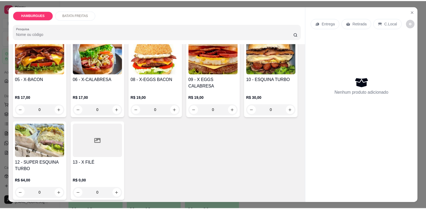
scroll to position [135, 0]
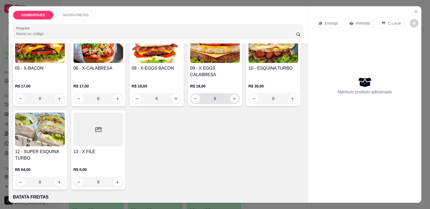
click at [232, 101] on icon "increase-product-quantity" at bounding box center [234, 99] width 4 height 4
type input "1"
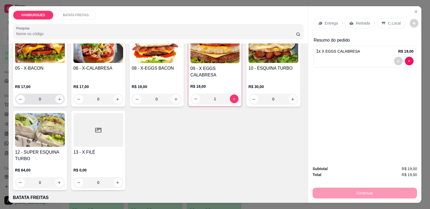
click at [62, 97] on icon "increase-product-quantity" at bounding box center [60, 99] width 4 height 4
type input "1"
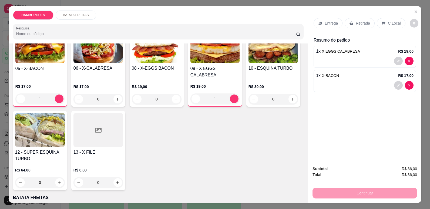
click at [388, 22] on p "C.Local" at bounding box center [394, 23] width 13 height 5
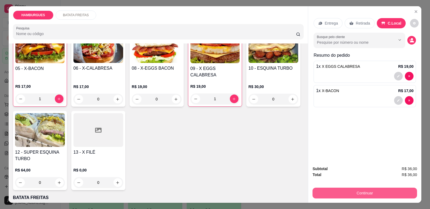
click at [373, 193] on button "Continuar" at bounding box center [365, 193] width 105 height 11
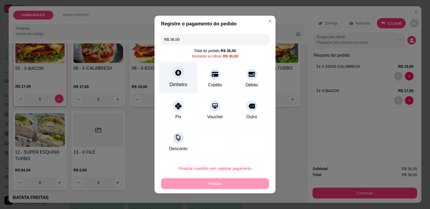
click at [185, 84] on div "Dinheiro" at bounding box center [178, 84] width 18 height 7
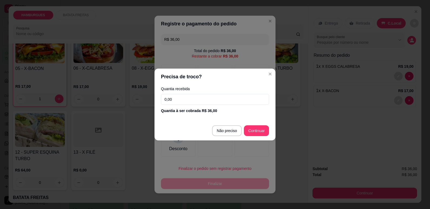
click at [185, 102] on input "0,00" at bounding box center [215, 99] width 108 height 11
type input "36,00"
type input "R$ 0,00"
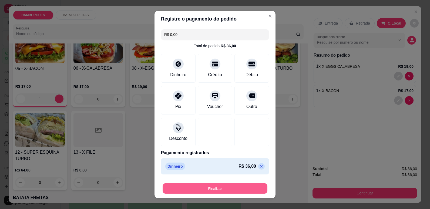
click at [214, 187] on button "Finalizar" at bounding box center [215, 188] width 105 height 11
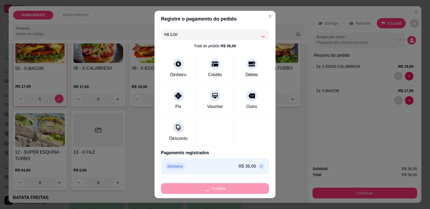
type input "0"
type input "-R$ 36,00"
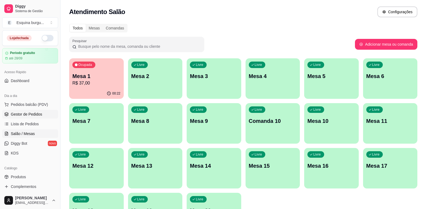
click at [32, 117] on span "Gestor de Pedidos" at bounding box center [26, 114] width 31 height 5
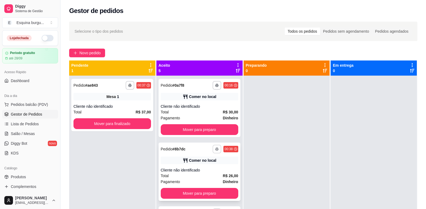
click at [215, 150] on icon "button" at bounding box center [216, 149] width 3 height 3
click at [197, 172] on button "Esquina burguer" at bounding box center [197, 168] width 38 height 8
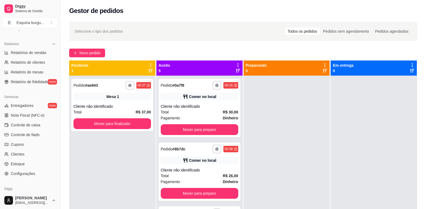
scroll to position [180, 0]
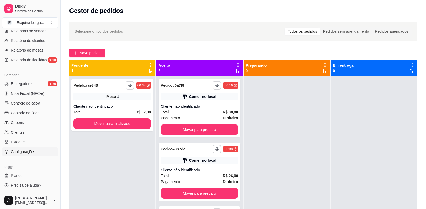
click at [26, 155] on link "Configurações" at bounding box center [30, 152] width 56 height 9
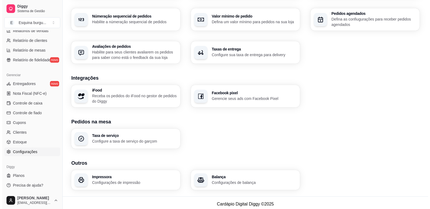
scroll to position [169, 0]
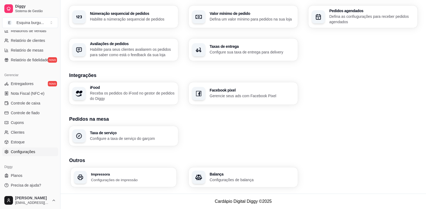
click at [135, 177] on div "Impressora Configurações de impressão" at bounding box center [132, 177] width 82 height 10
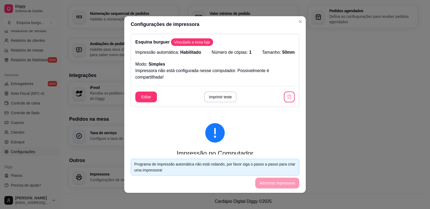
scroll to position [0, 0]
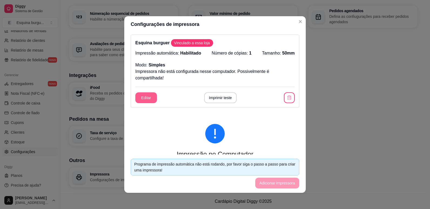
click at [150, 98] on button "Editar" at bounding box center [146, 97] width 22 height 11
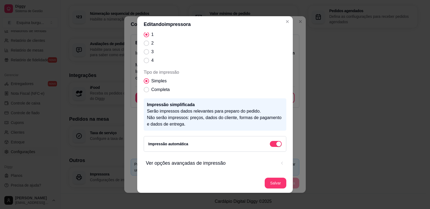
scroll to position [1, 0]
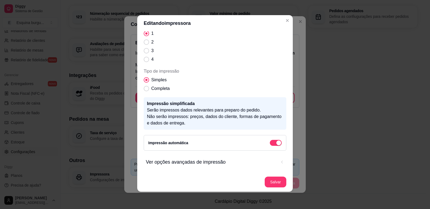
click at [206, 162] on span "Ver opções avançadas de impressão" at bounding box center [211, 162] width 131 height 8
select select "68b2270ae4b2b0b178742bbb"
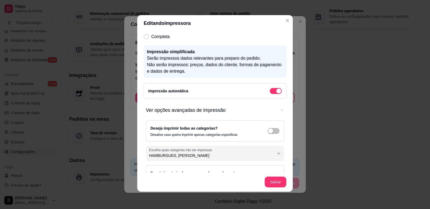
scroll to position [143, 0]
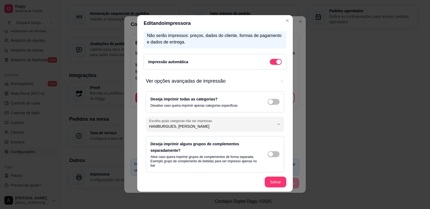
click at [258, 103] on div "Deseja imprimir todas as categorias? Desative caso queira imprimir apenas categ…" at bounding box center [214, 102] width 129 height 12
click at [268, 102] on div "Ver opções avançadas de impressão" at bounding box center [270, 101] width 5 height 5
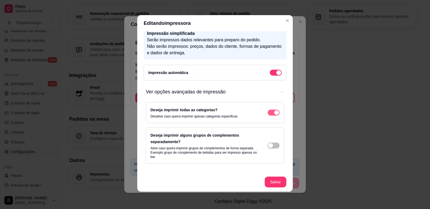
click at [268, 111] on span "Ver opções avançadas de impressão" at bounding box center [274, 113] width 12 height 6
select select "68b2270ae4b2b0b178742bbb"
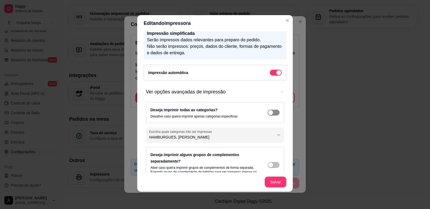
scroll to position [143, 0]
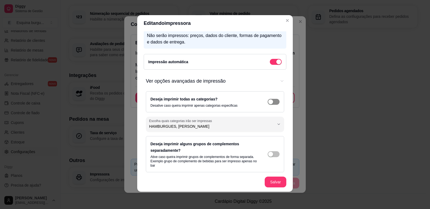
click at [268, 105] on span "Ver opções avançadas de impressão" at bounding box center [274, 102] width 12 height 6
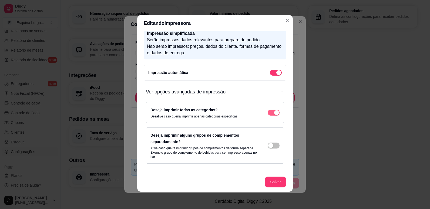
scroll to position [132, 0]
click at [262, 147] on div "Deseja imprimir alguns grupos de complementos separadamente? Ative caso queira …" at bounding box center [214, 145] width 129 height 27
click at [274, 115] on div "Ver opções avançadas de impressão" at bounding box center [276, 112] width 5 height 5
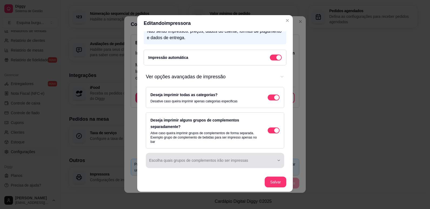
click at [211, 165] on div "Ver opções avançadas de impressão" at bounding box center [211, 160] width 125 height 11
click at [251, 159] on div "Ver opções avançadas de impressão" at bounding box center [211, 160] width 125 height 11
click at [273, 158] on button "Escolha quais grupos de complementos irão ser impressas" at bounding box center [215, 160] width 138 height 15
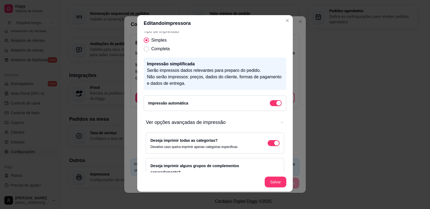
scroll to position [93, 0]
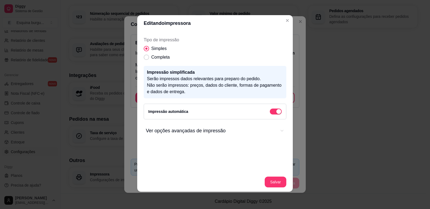
click at [280, 132] on icon "Ver opções avançadas de impressão" at bounding box center [282, 131] width 4 height 4
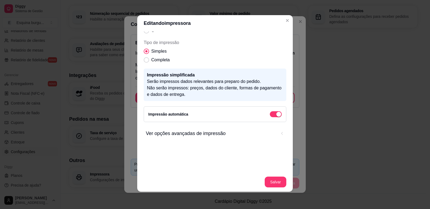
scroll to position [62, 0]
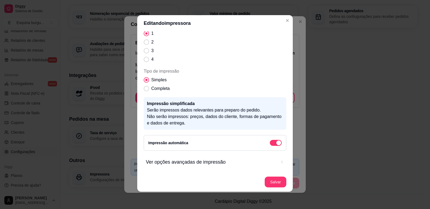
click at [275, 165] on button "Ver opções avançadas de impressão" at bounding box center [215, 162] width 138 height 16
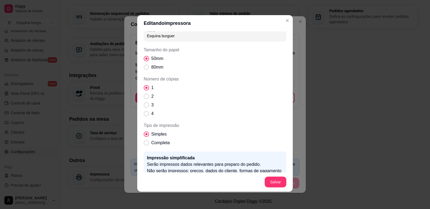
scroll to position [27, 0]
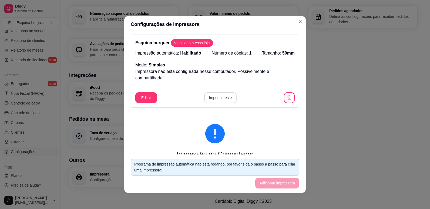
click at [216, 98] on button "Imprimir teste" at bounding box center [220, 97] width 33 height 11
click at [212, 97] on button "Imprimir teste" at bounding box center [221, 98] width 32 height 11
click at [262, 184] on footer "Programa de impressão automática não está rodando, por favor siga o passo a pas…" at bounding box center [215, 174] width 182 height 38
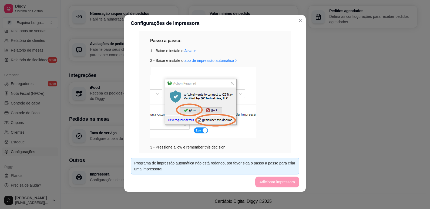
scroll to position [108, 0]
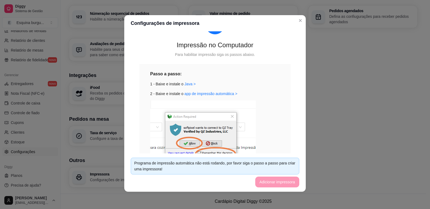
click at [223, 128] on img at bounding box center [203, 135] width 106 height 71
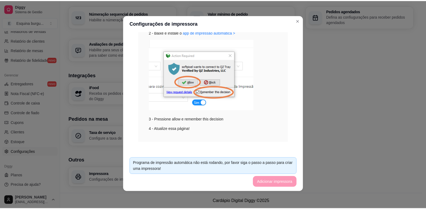
scroll to position [173, 0]
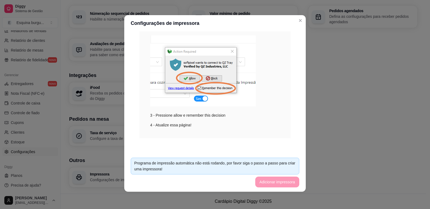
click at [209, 167] on div "Programa de impressão automática não está rodando, por favor siga o passo a pas…" at bounding box center [215, 166] width 162 height 12
click at [244, 163] on div "Programa de impressão automática não está rodando, por favor siga o passo a pas…" at bounding box center [215, 166] width 162 height 12
